Goal: Information Seeking & Learning: Learn about a topic

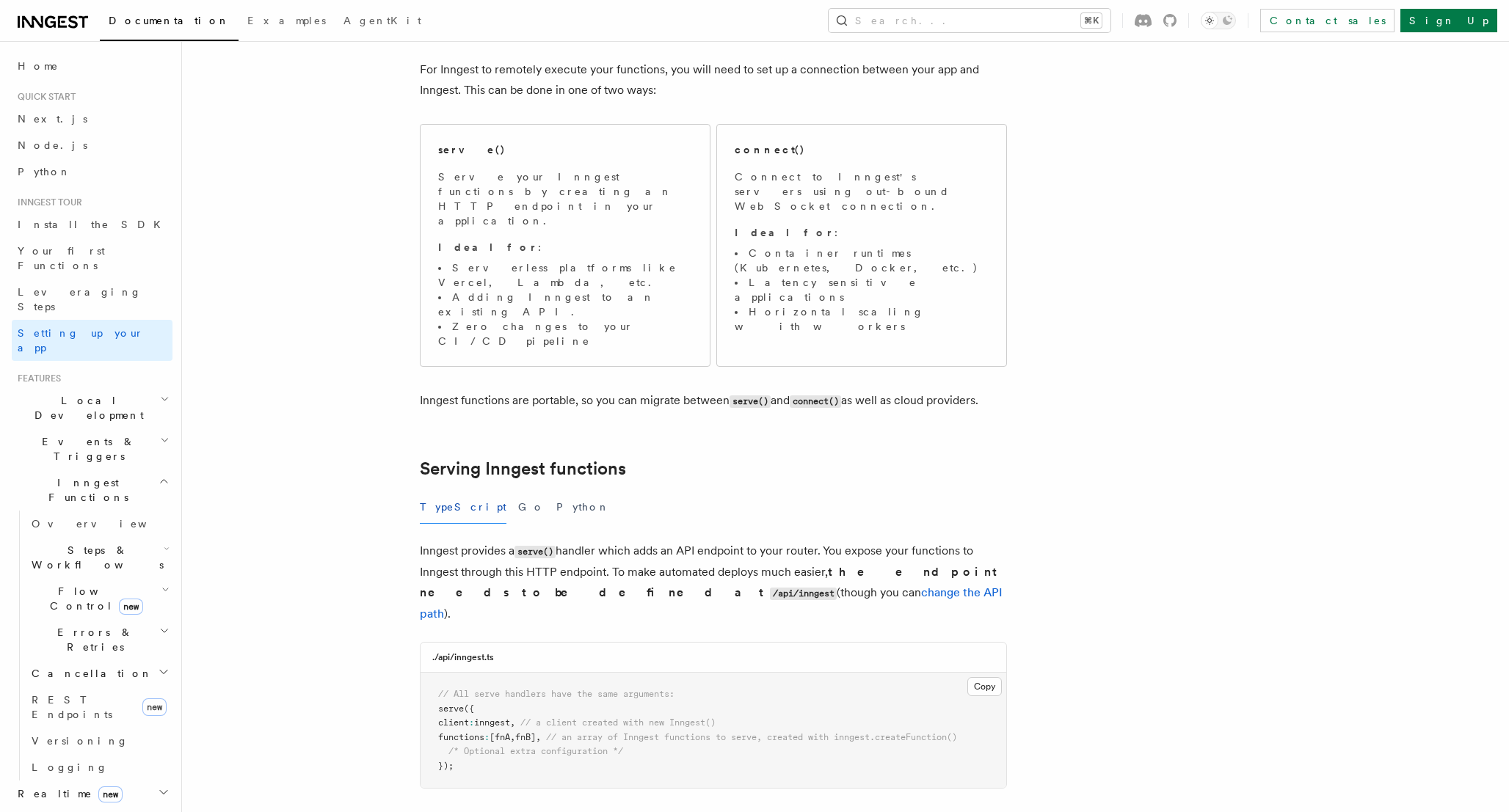
scroll to position [519, 0]
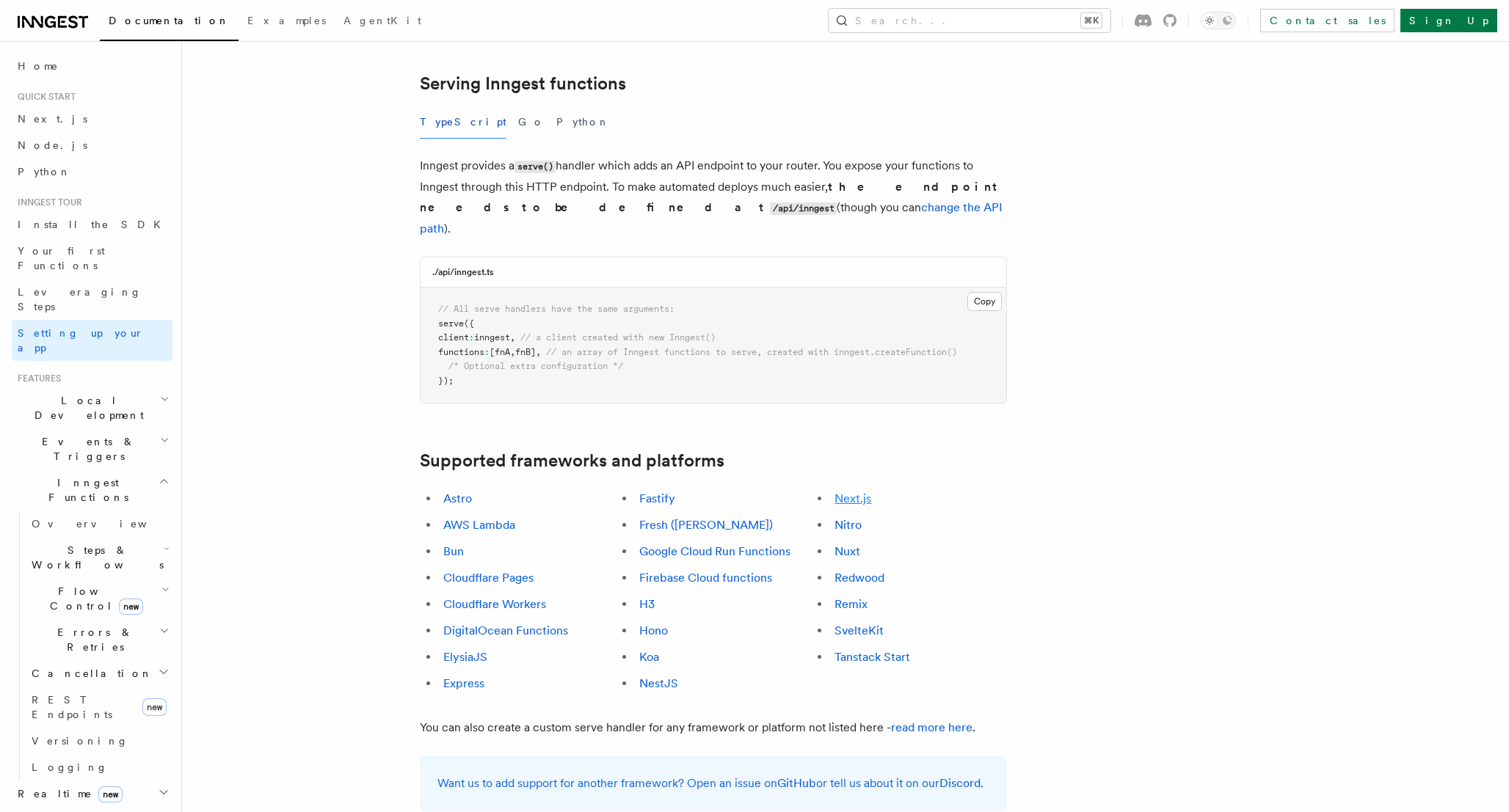
click at [858, 492] on link "Next.js" at bounding box center [852, 499] width 37 height 14
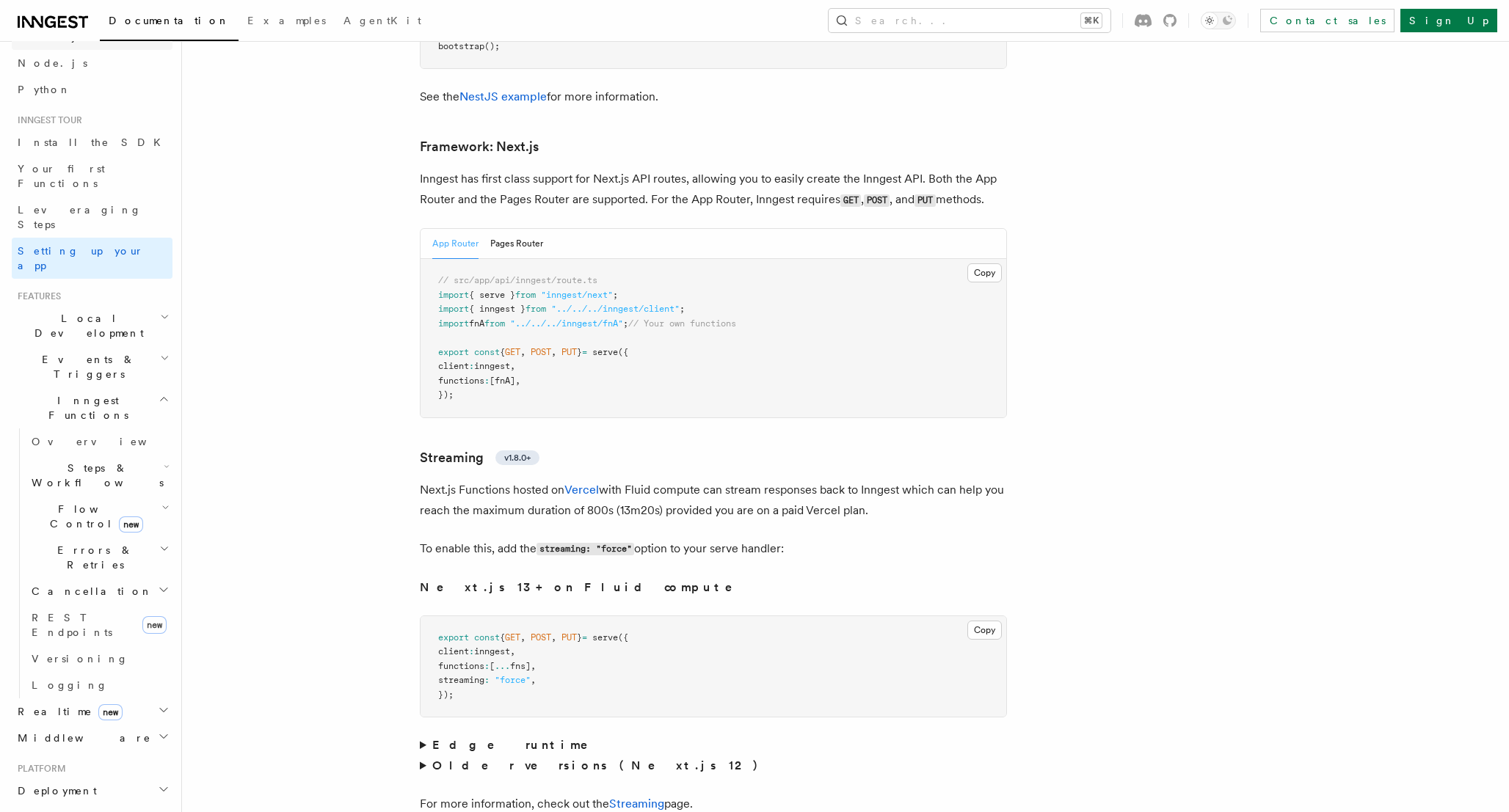
scroll to position [27, 0]
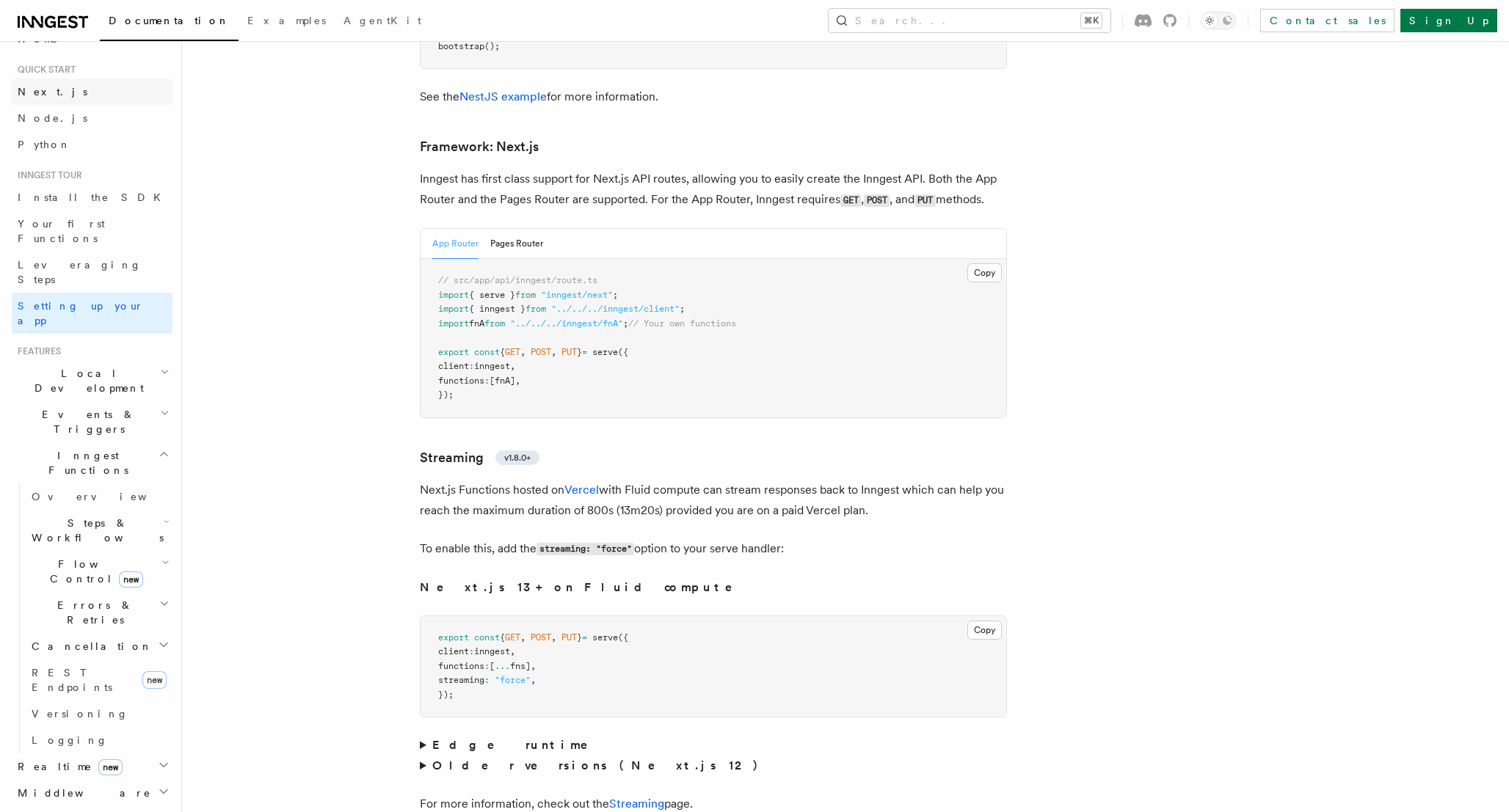
click at [46, 81] on link "Next.js" at bounding box center [92, 92] width 160 height 27
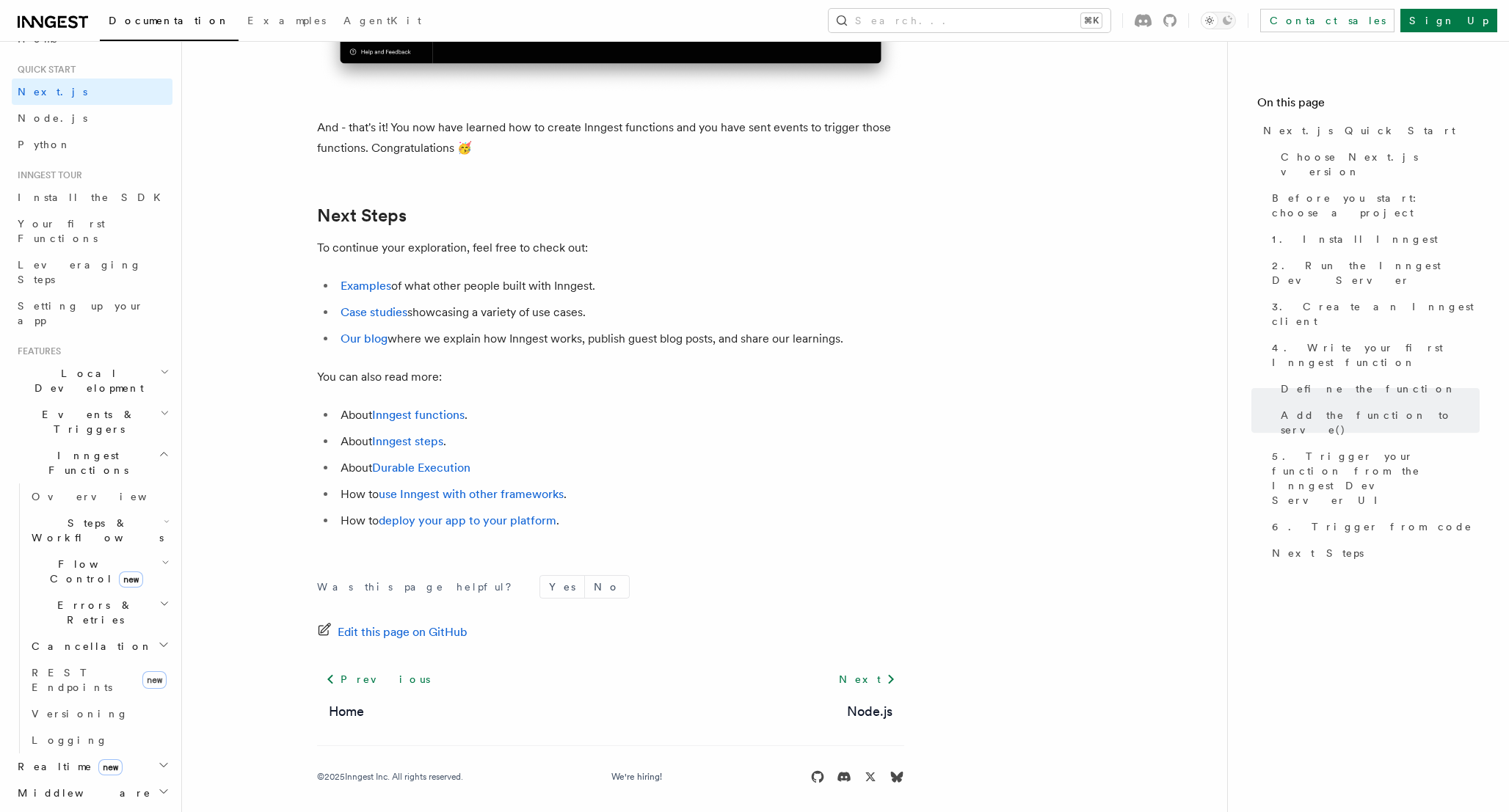
scroll to position [9079, 0]
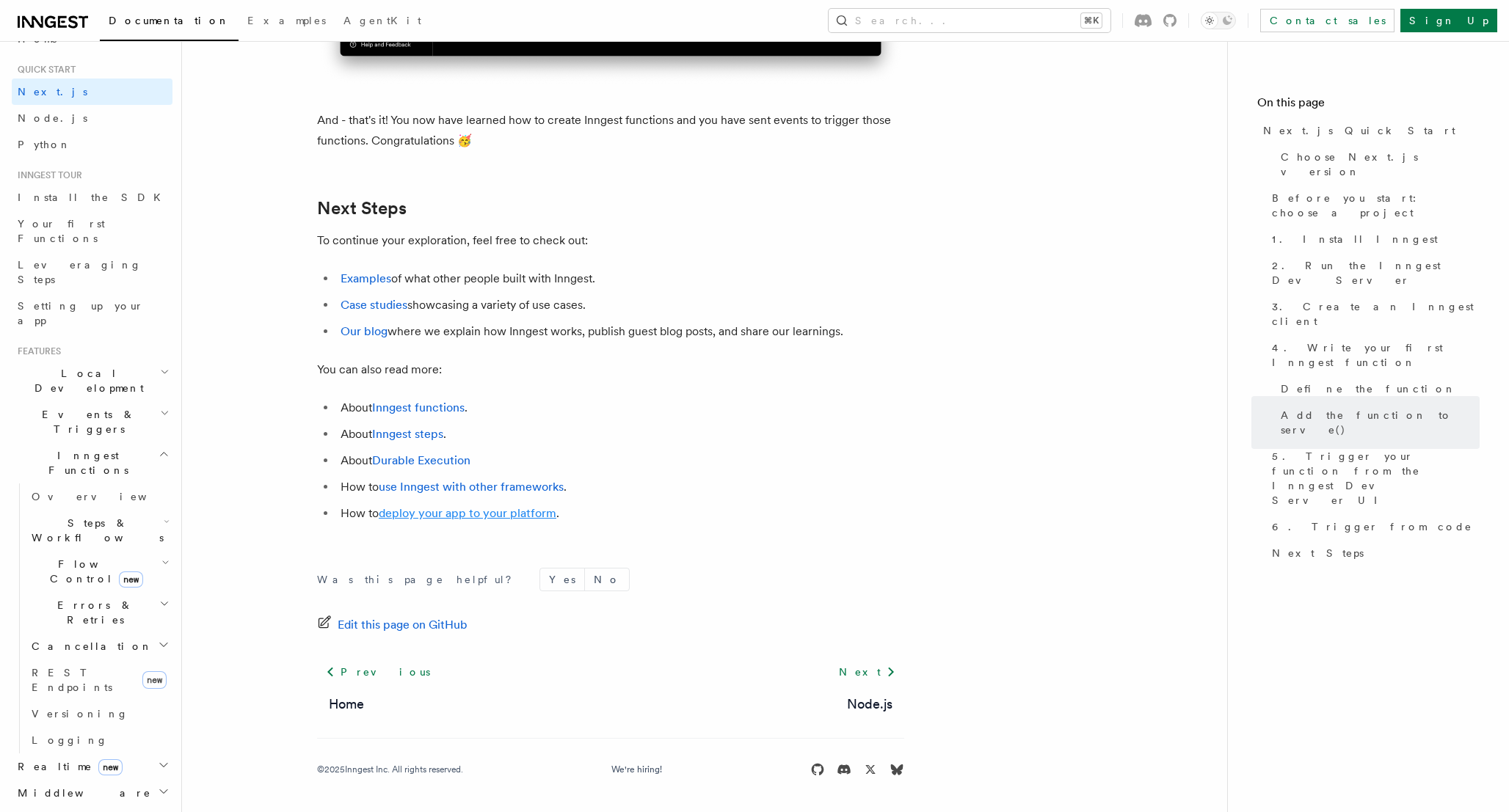
click at [450, 512] on link "deploy your app to your platform" at bounding box center [467, 513] width 177 height 14
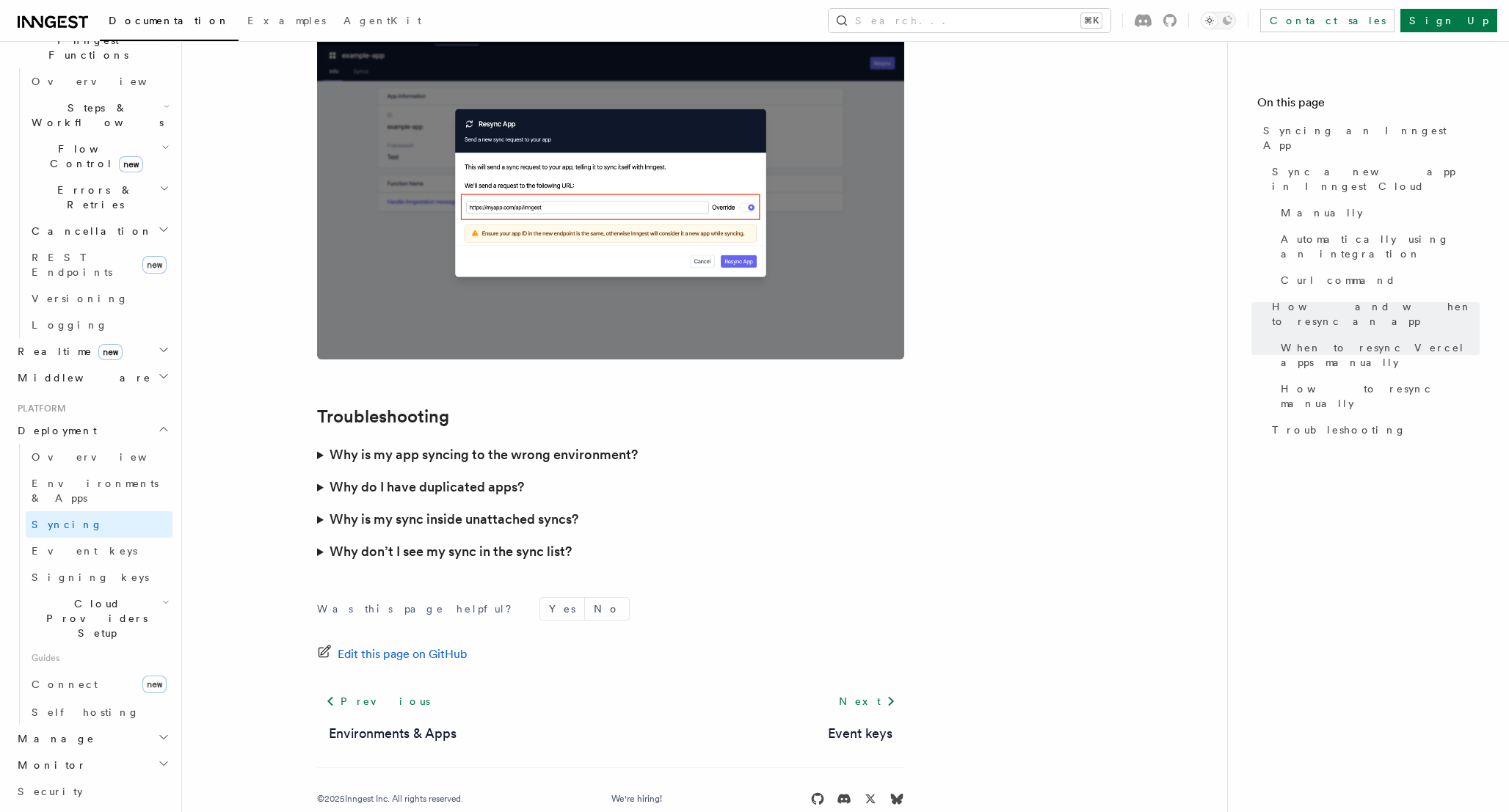
scroll to position [548, 0]
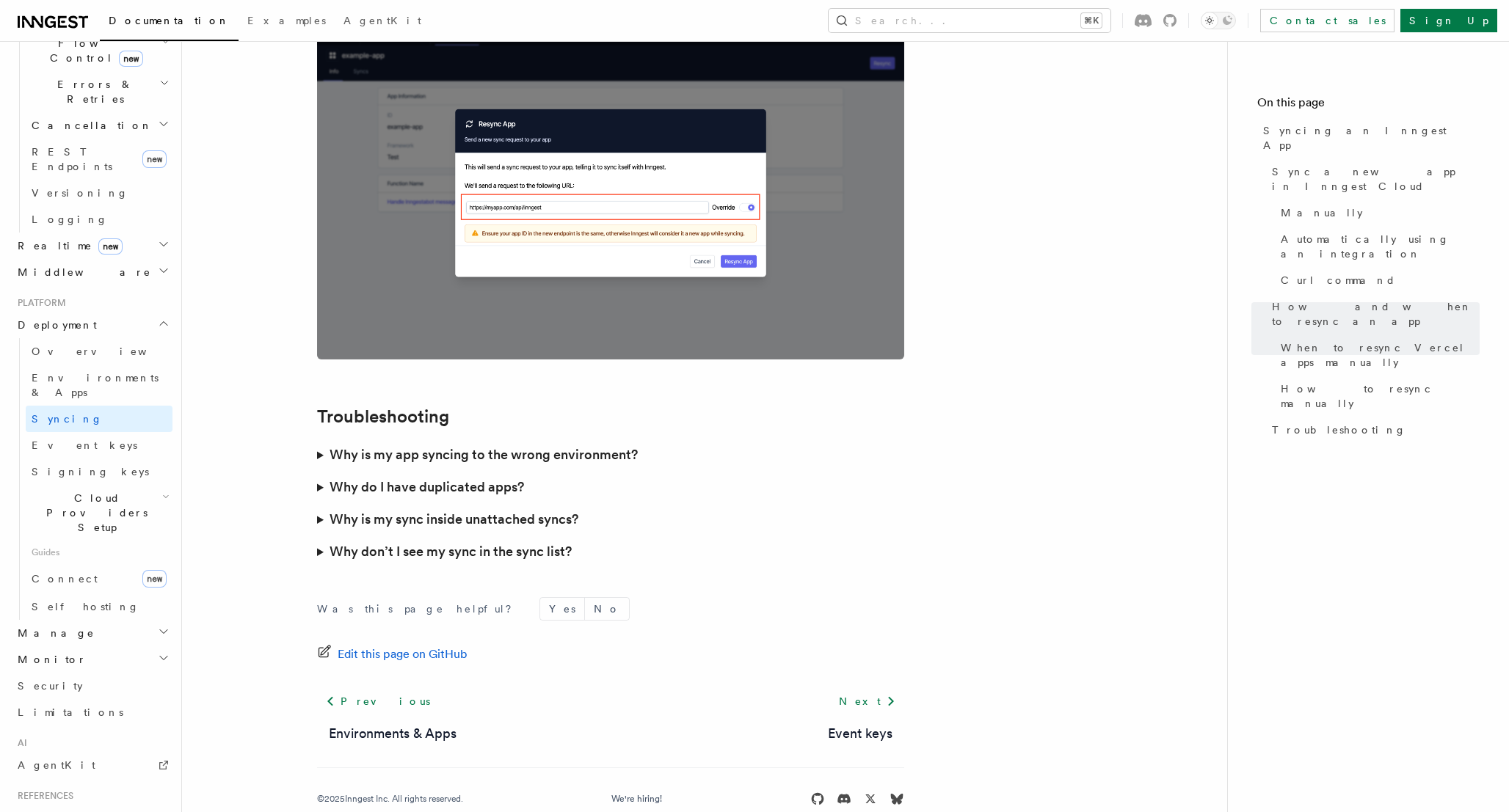
click at [147, 485] on h2 "Cloud Providers Setup" at bounding box center [99, 512] width 146 height 56
click at [105, 667] on span "Cloud Provider Usage Limits" at bounding box center [109, 689] width 127 height 44
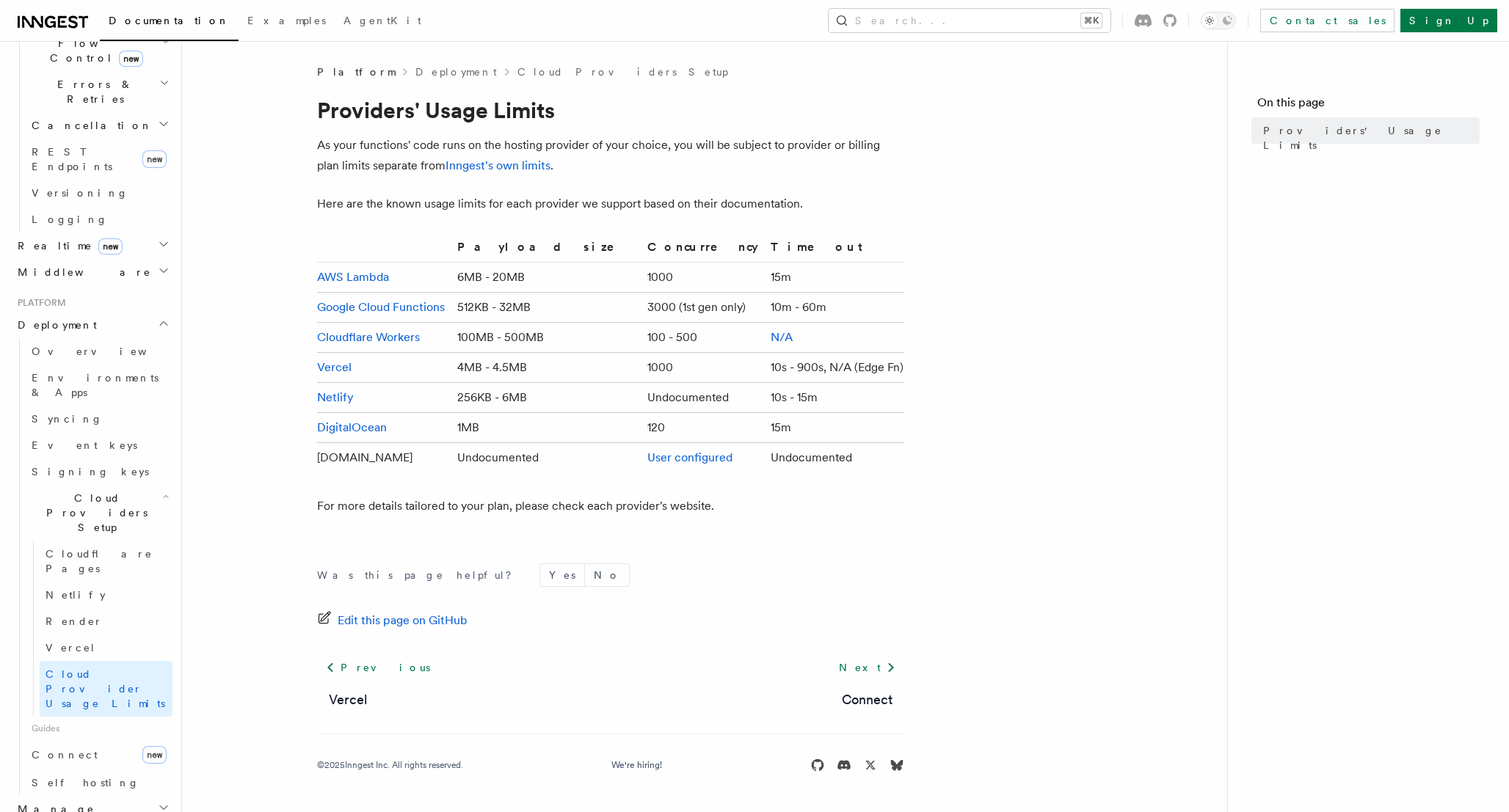
click at [71, 716] on span "Guides" at bounding box center [99, 728] width 146 height 24
click at [96, 740] on link "Connect new" at bounding box center [99, 754] width 146 height 29
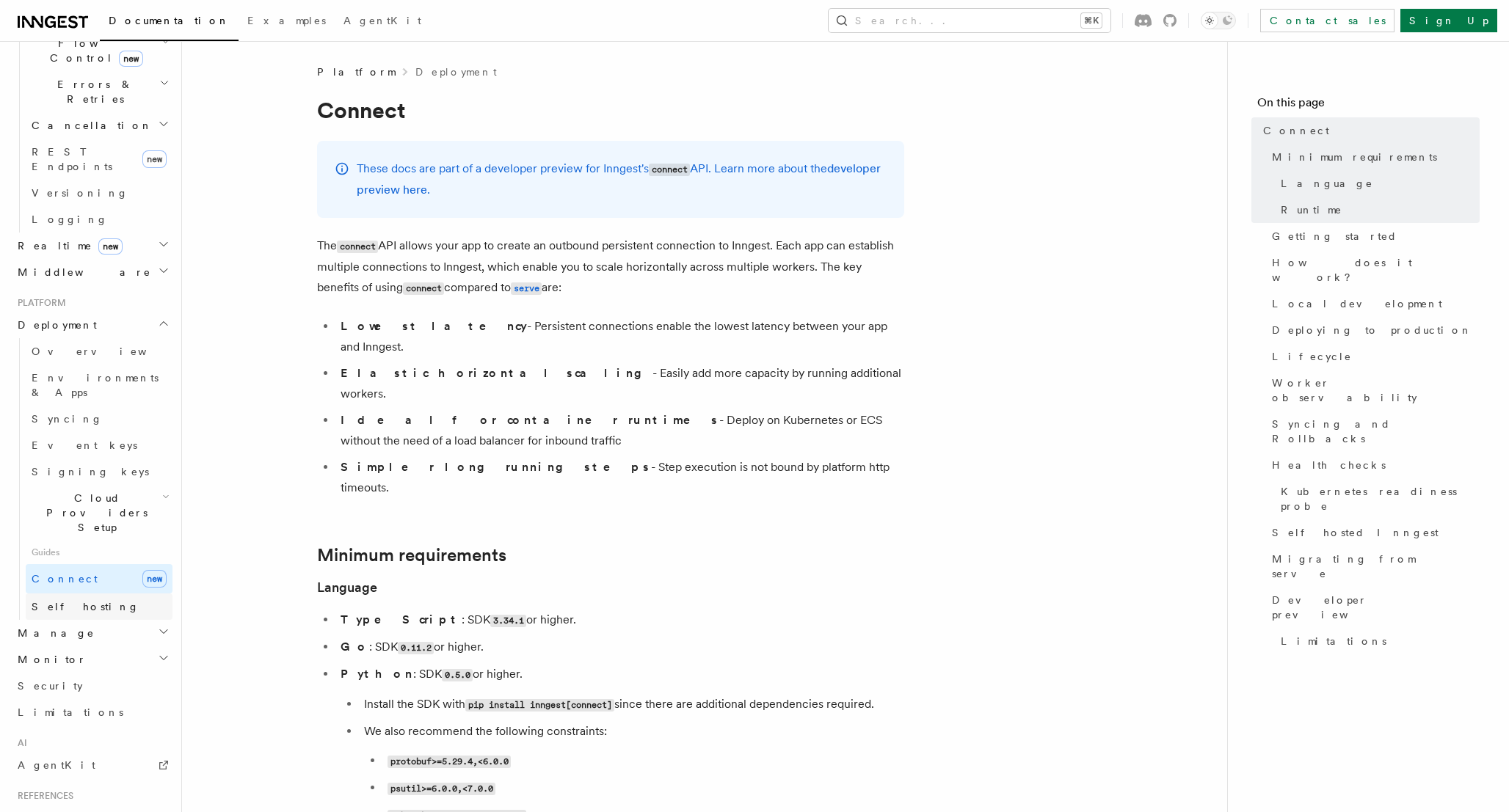
click at [101, 594] on link "Self hosting" at bounding box center [99, 607] width 146 height 27
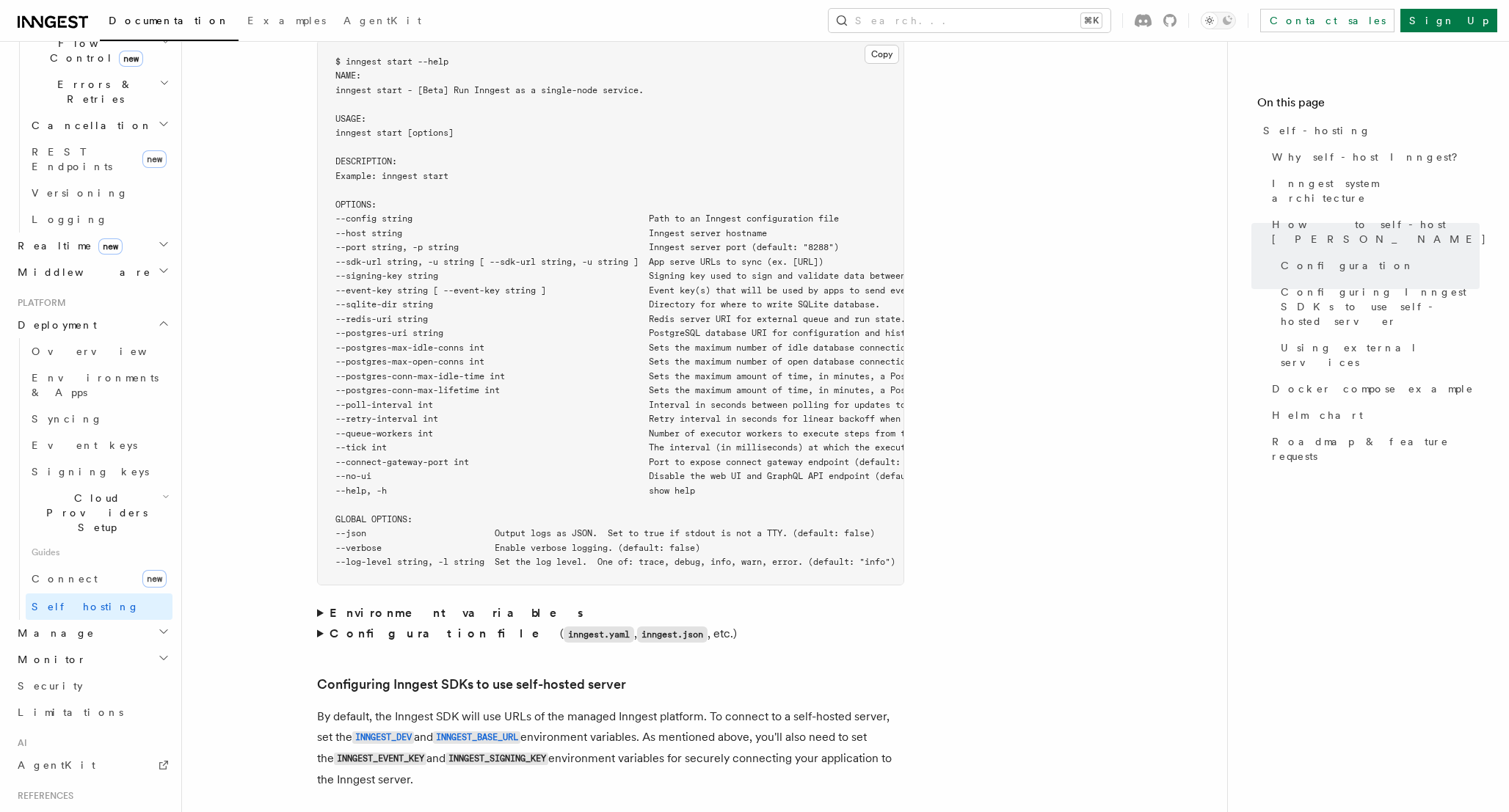
scroll to position [2619, 0]
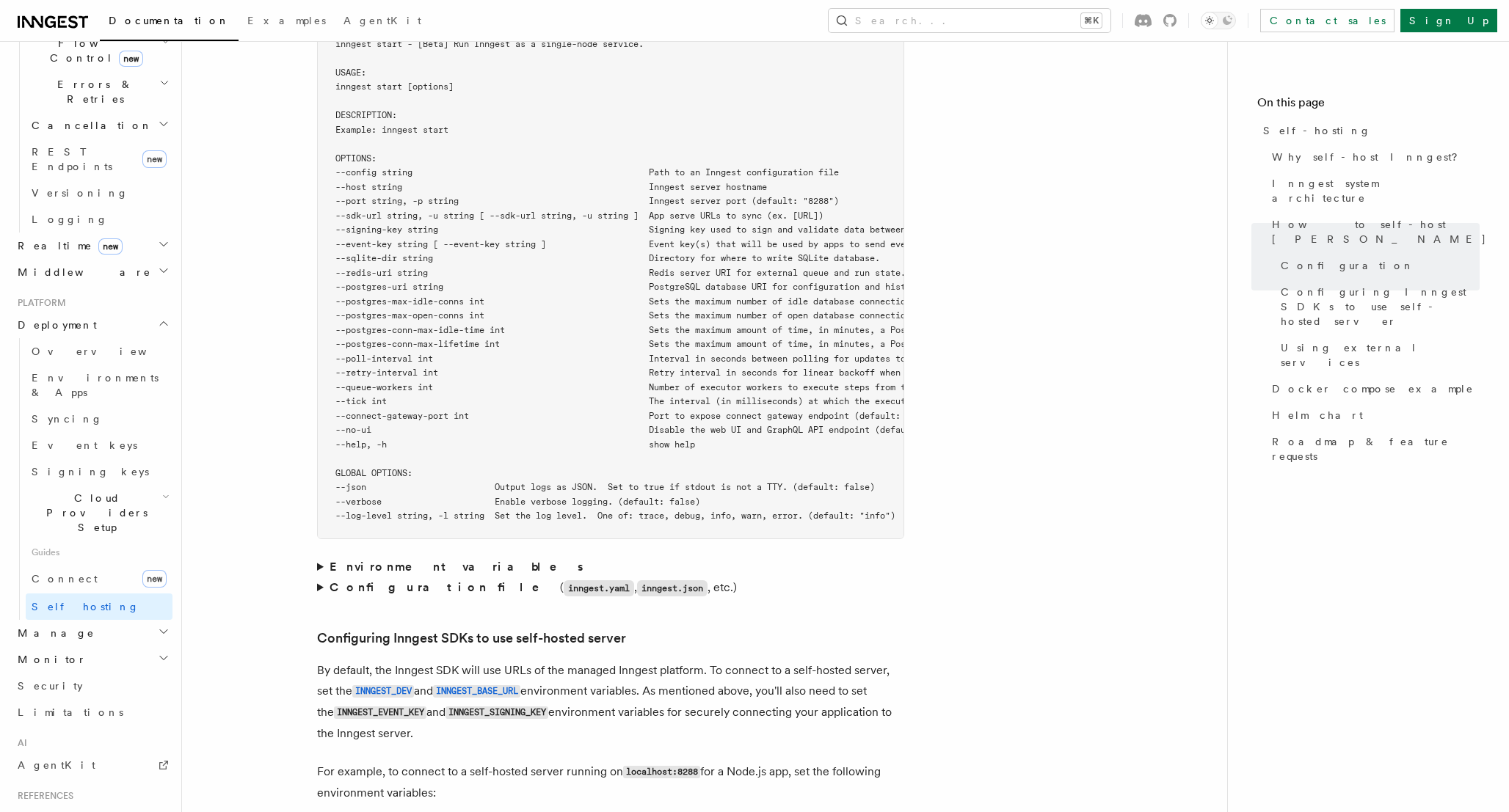
click at [393, 580] on strong "Configuration file" at bounding box center [445, 587] width 231 height 14
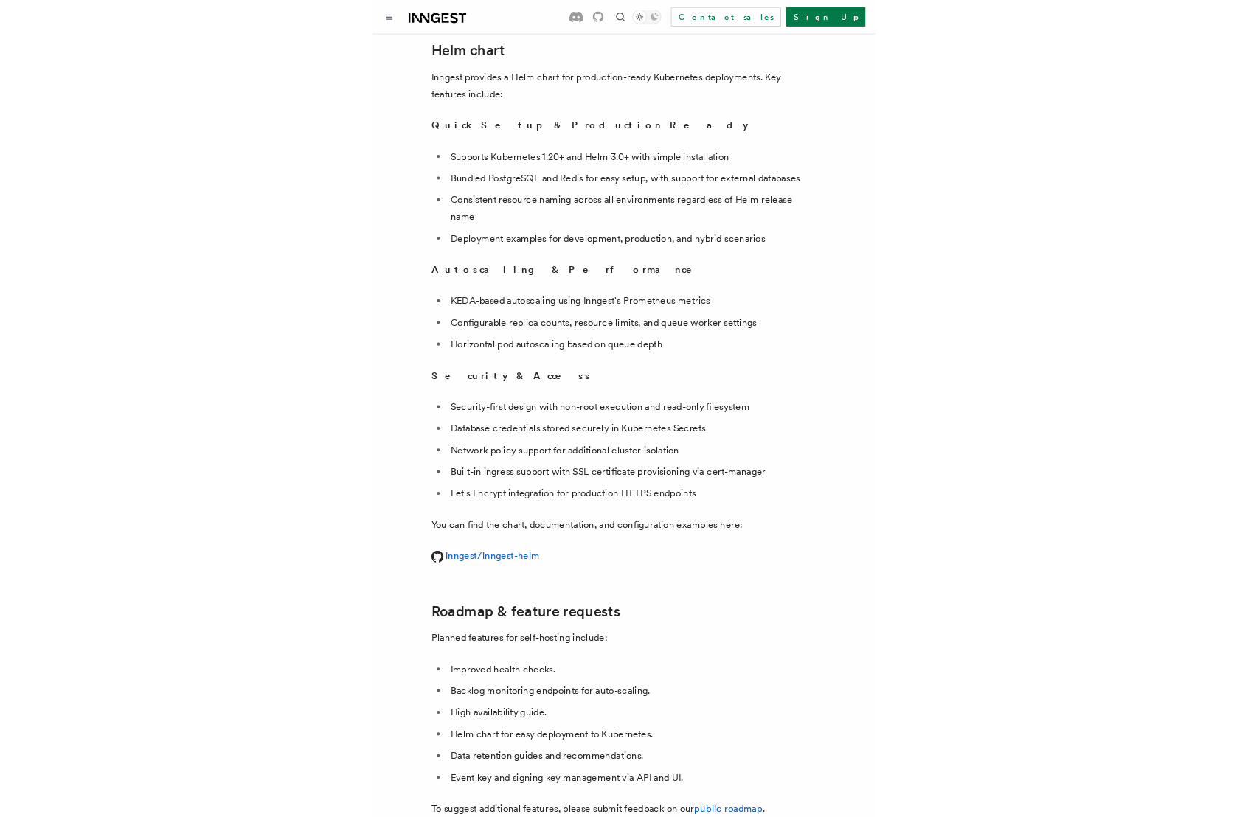
scroll to position [447, 0]
